Goal: Transaction & Acquisition: Book appointment/travel/reservation

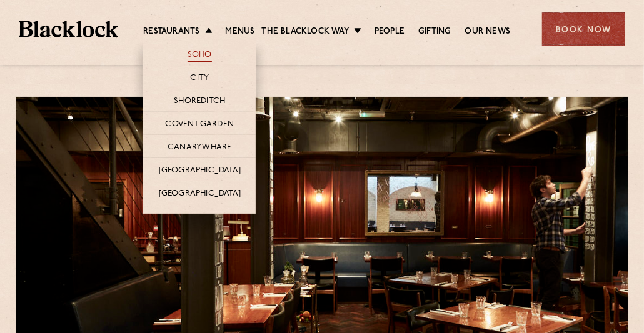
click at [188, 53] on link "Soho" at bounding box center [200, 56] width 24 height 14
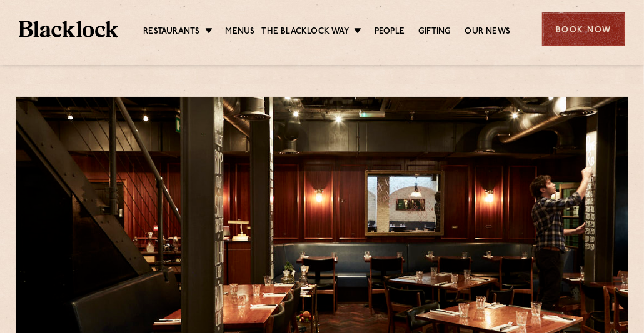
click at [591, 28] on div "Book Now" at bounding box center [583, 29] width 83 height 34
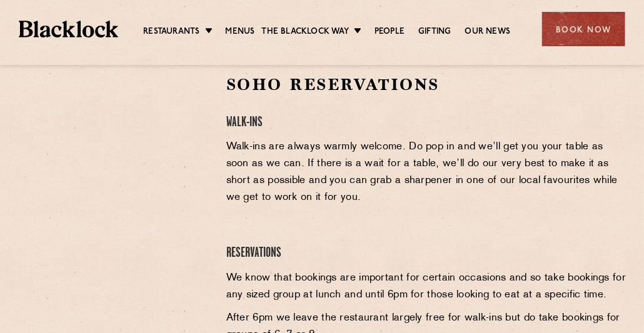
scroll to position [416, 0]
